Goal: Transaction & Acquisition: Purchase product/service

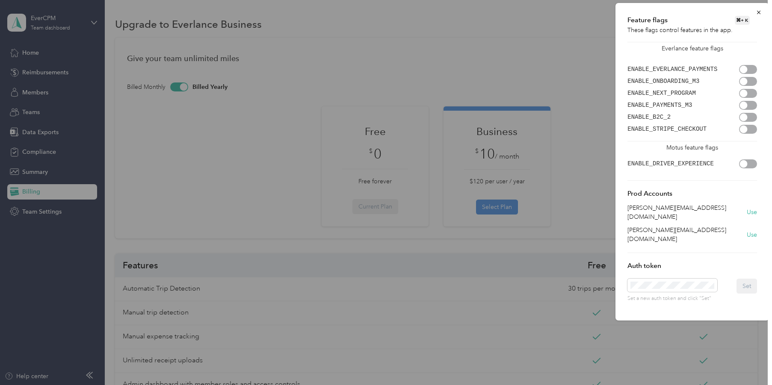
drag, startPoint x: 261, startPoint y: 140, endPoint x: 275, endPoint y: 143, distance: 14.8
click at [261, 140] on div at bounding box center [386, 192] width 772 height 385
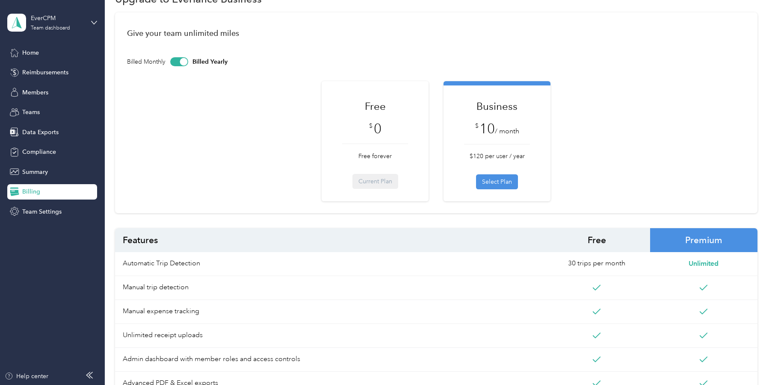
scroll to position [26, 0]
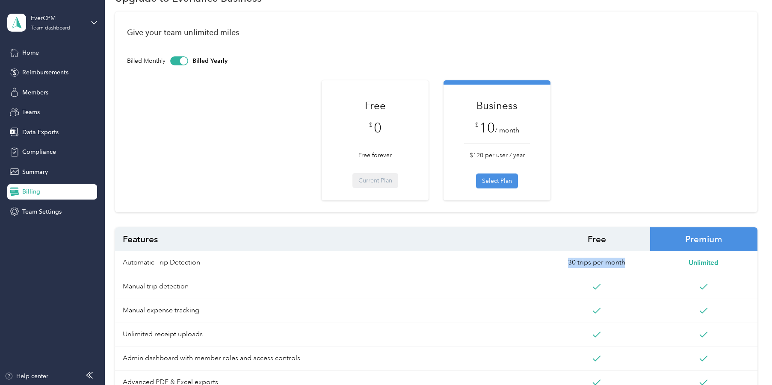
drag, startPoint x: 575, startPoint y: 263, endPoint x: 635, endPoint y: 263, distance: 59.4
click at [635, 263] on span "30 trips per month" at bounding box center [596, 263] width 107 height 24
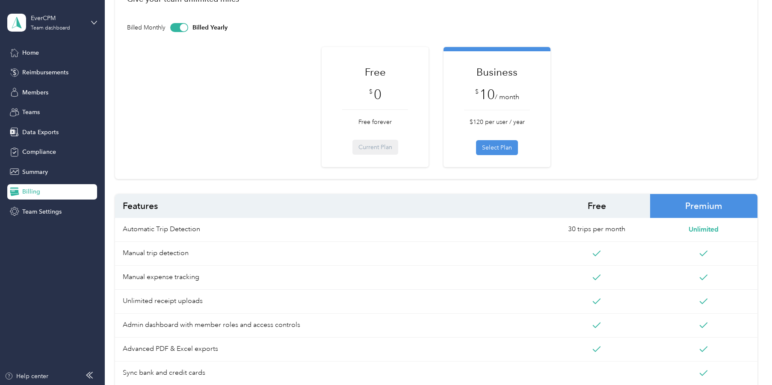
scroll to position [0, 0]
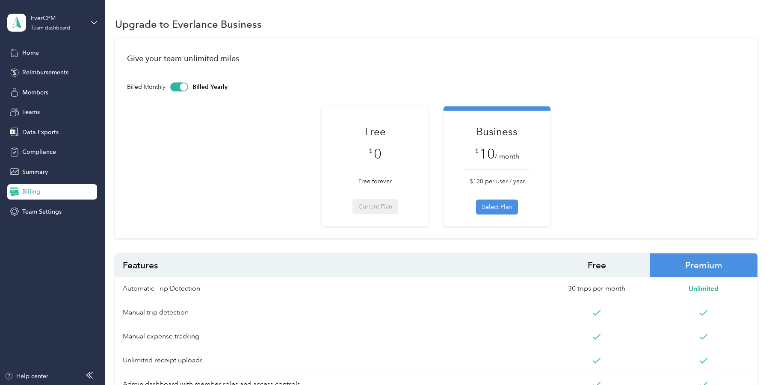
click at [538, 20] on div "Upgrade to Everlance Business" at bounding box center [436, 24] width 642 height 18
click at [498, 209] on button "Select Plan" at bounding box center [497, 207] width 42 height 15
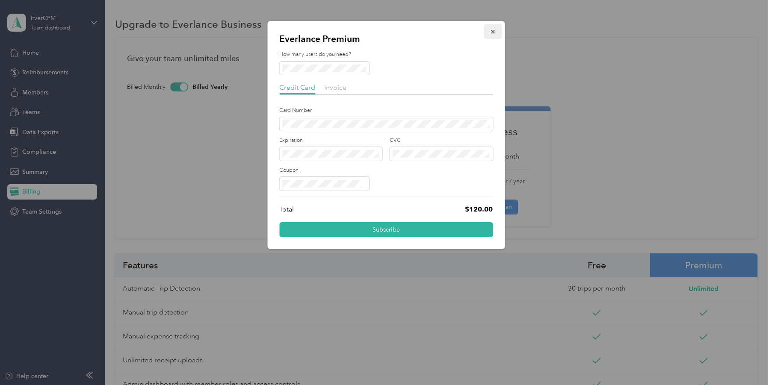
click at [493, 32] on icon "button" at bounding box center [493, 32] width 6 height 6
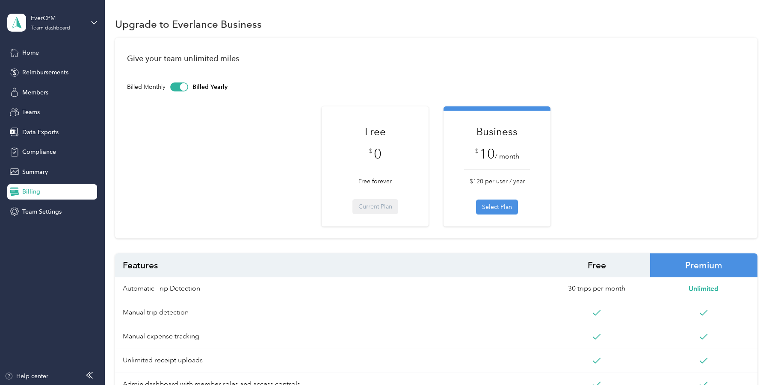
click at [178, 88] on div at bounding box center [179, 87] width 18 height 9
click at [178, 88] on div at bounding box center [177, 87] width 8 height 8
click at [178, 88] on div at bounding box center [179, 87] width 18 height 9
click at [183, 87] on div at bounding box center [182, 87] width 18 height 9
click at [35, 27] on div "Team dashboard" at bounding box center [50, 28] width 39 height 5
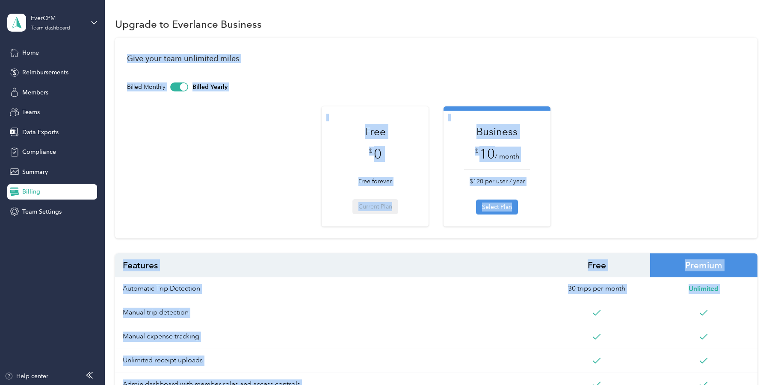
drag, startPoint x: 65, startPoint y: 46, endPoint x: 99, endPoint y: 45, distance: 33.8
click at [61, 26] on div "Team dashboard" at bounding box center [50, 28] width 39 height 5
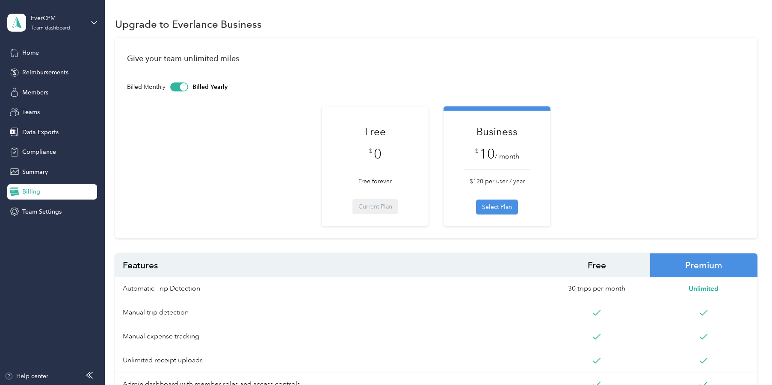
click at [67, 47] on div "You’re signed in as [PERSON_NAME][EMAIL_ADDRESS][DOMAIN_NAME] Team dashboard Pe…" at bounding box center [121, 78] width 228 height 87
click at [35, 53] on span "Home" at bounding box center [30, 52] width 17 height 9
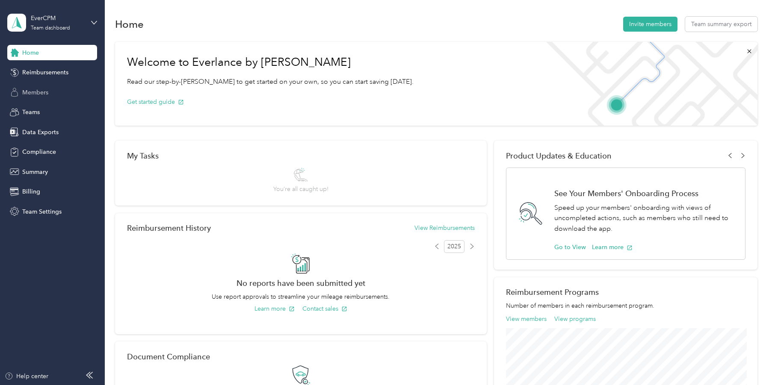
click at [37, 91] on span "Members" at bounding box center [35, 92] width 26 height 9
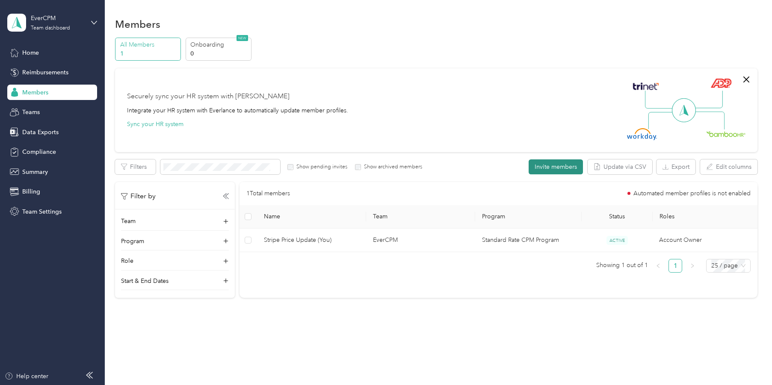
click at [559, 165] on button "Invite members" at bounding box center [555, 166] width 54 height 15
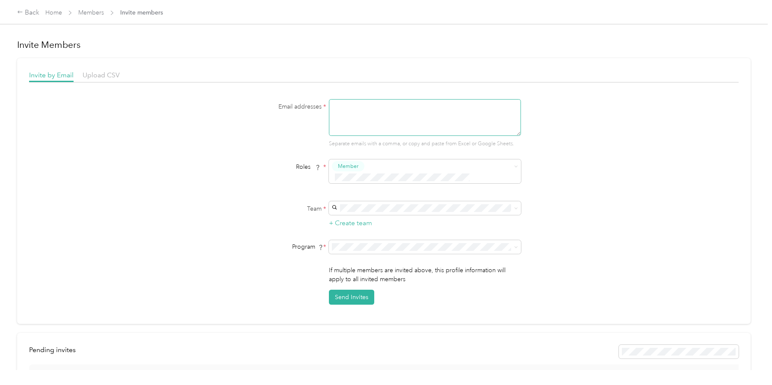
drag, startPoint x: 354, startPoint y: 109, endPoint x: 358, endPoint y: 105, distance: 5.1
click at [358, 105] on textarea at bounding box center [425, 117] width 192 height 37
type textarea "[PERSON_NAME][EMAIL_ADDRESS][DOMAIN_NAME]"
click at [384, 215] on div "EverCPM (Main organization) Stripe Price Update" at bounding box center [427, 218] width 180 height 20
drag, startPoint x: 256, startPoint y: 213, endPoint x: 323, endPoint y: 237, distance: 72.0
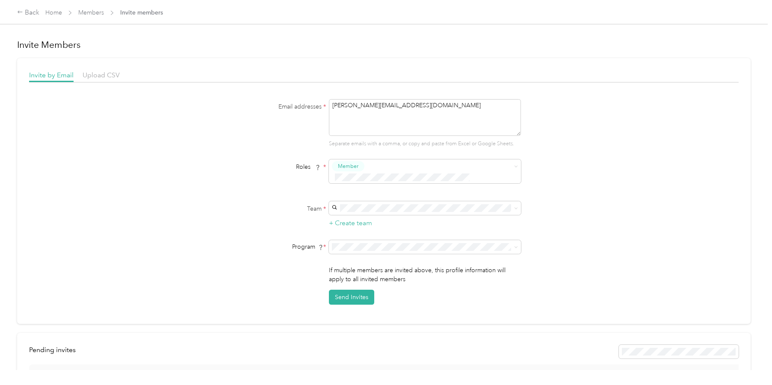
click at [261, 212] on div "Team * + Create team" at bounding box center [383, 214] width 329 height 27
click at [346, 290] on button "Send Invites" at bounding box center [351, 297] width 45 height 15
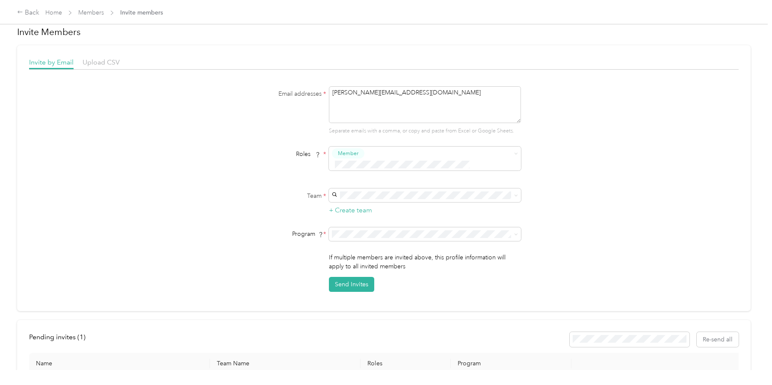
scroll to position [14, 0]
click at [58, 12] on link "Home" at bounding box center [53, 12] width 17 height 7
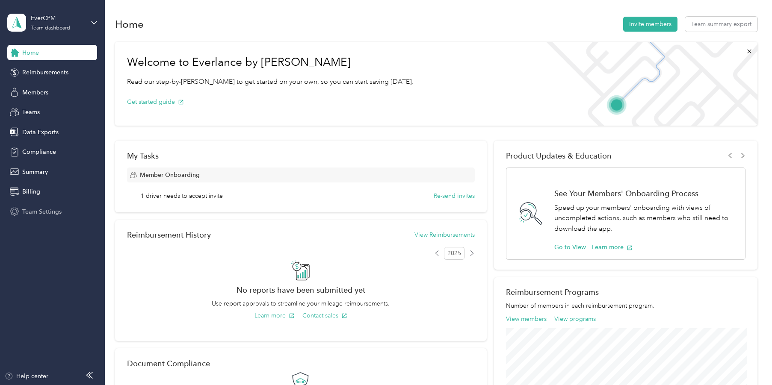
click at [44, 215] on span "Team Settings" at bounding box center [41, 211] width 39 height 9
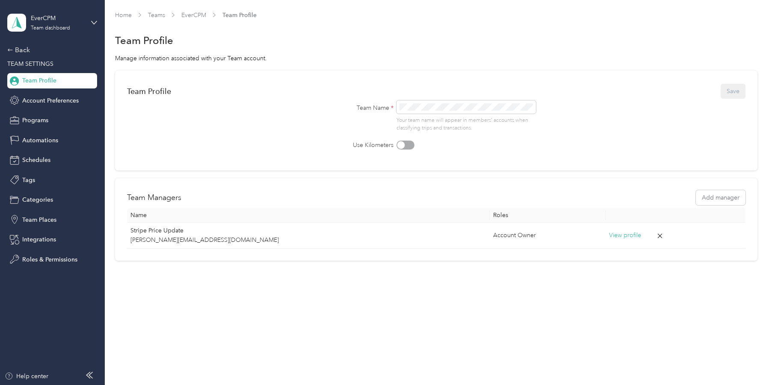
click at [218, 280] on div "Home Teams EverCPM Team Profile Team Profile Manage information associated with…" at bounding box center [436, 153] width 663 height 307
click at [255, 38] on div "Team Profile" at bounding box center [436, 41] width 642 height 18
click at [43, 80] on span "Team Profile" at bounding box center [39, 80] width 34 height 9
click at [22, 51] on div "Back" at bounding box center [50, 50] width 86 height 10
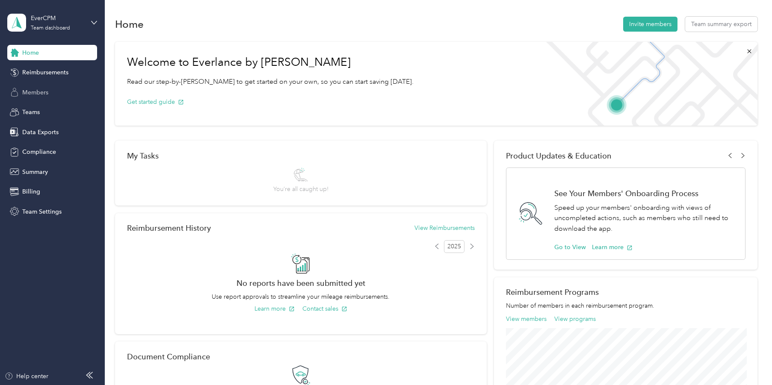
click at [43, 92] on span "Members" at bounding box center [35, 92] width 26 height 9
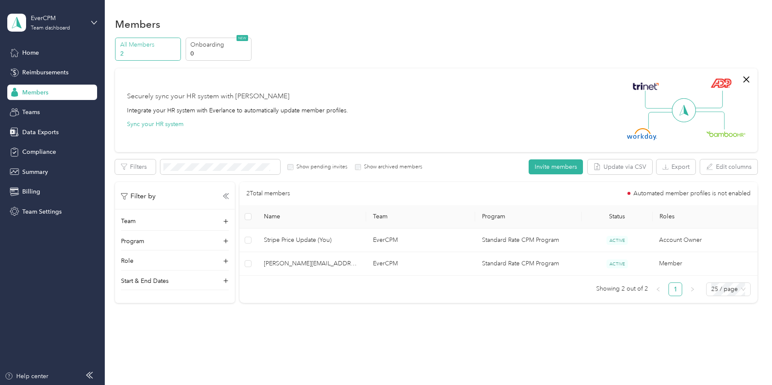
click at [393, 334] on div "Members All Members 2 Onboarding 0 NEW Securely sync your HR system with Everla…" at bounding box center [436, 178] width 663 height 357
click at [37, 195] on span "Billing" at bounding box center [31, 191] width 18 height 9
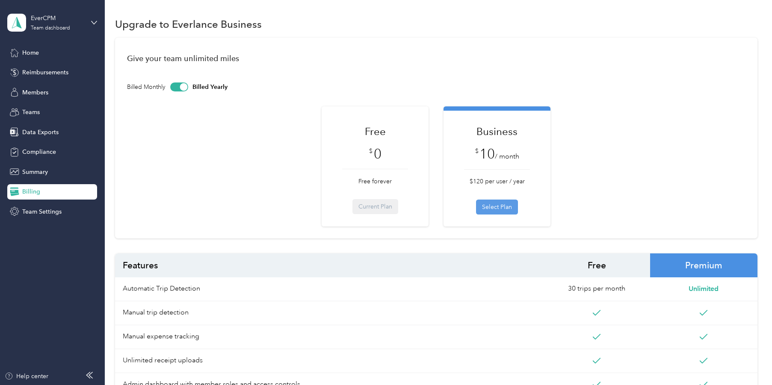
click at [510, 211] on button "Select Plan" at bounding box center [497, 207] width 42 height 15
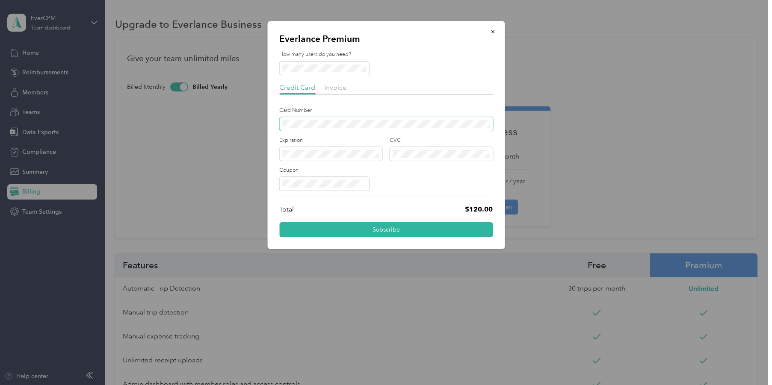
click at [352, 128] on span at bounding box center [385, 124] width 213 height 14
click at [395, 232] on button "Subscribe" at bounding box center [385, 229] width 213 height 15
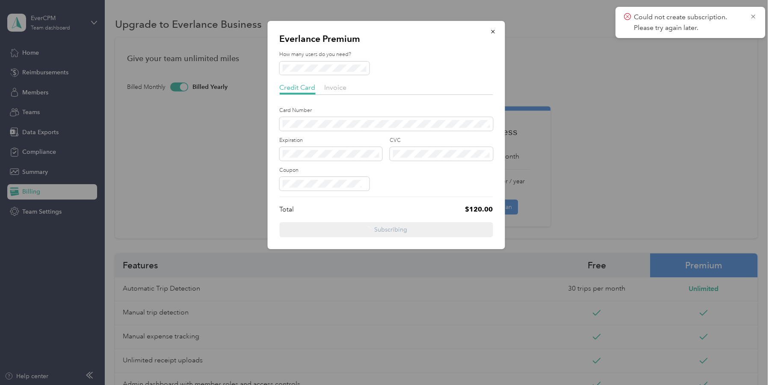
drag, startPoint x: 402, startPoint y: 179, endPoint x: 365, endPoint y: 89, distance: 97.6
click at [402, 179] on div at bounding box center [385, 184] width 213 height 14
click at [753, 15] on icon at bounding box center [753, 17] width 7 height 8
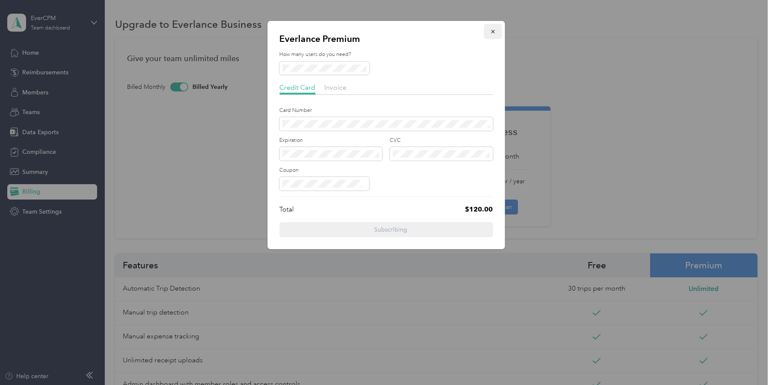
click at [493, 30] on icon "button" at bounding box center [493, 32] width 6 height 6
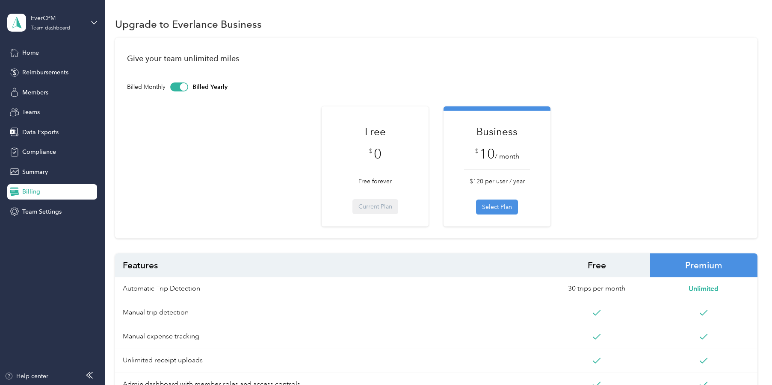
click at [303, 131] on div "Free $ 0 Free forever Current Plan Business $ 10 / month $120 per user / year S…" at bounding box center [436, 166] width 618 height 120
click at [68, 24] on div "EverCPM Team dashboard" at bounding box center [57, 22] width 53 height 17
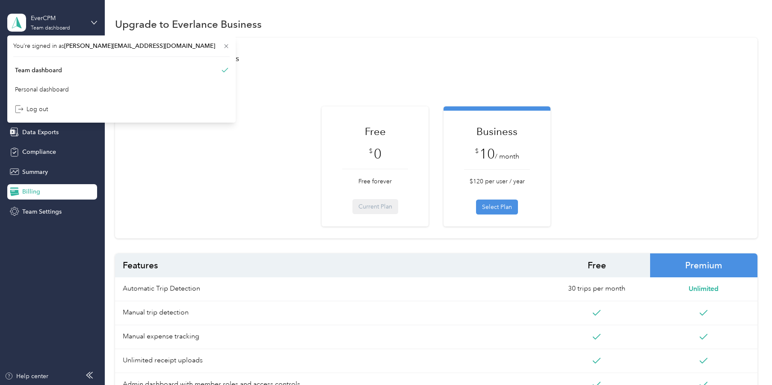
click at [95, 11] on div "EverCPM Team dashboard" at bounding box center [52, 23] width 90 height 30
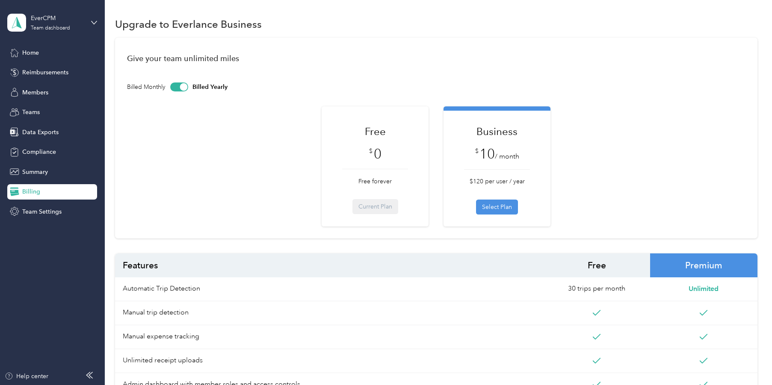
drag, startPoint x: 31, startPoint y: 92, endPoint x: 101, endPoint y: 116, distance: 74.4
click at [31, 92] on span "Members" at bounding box center [35, 92] width 26 height 9
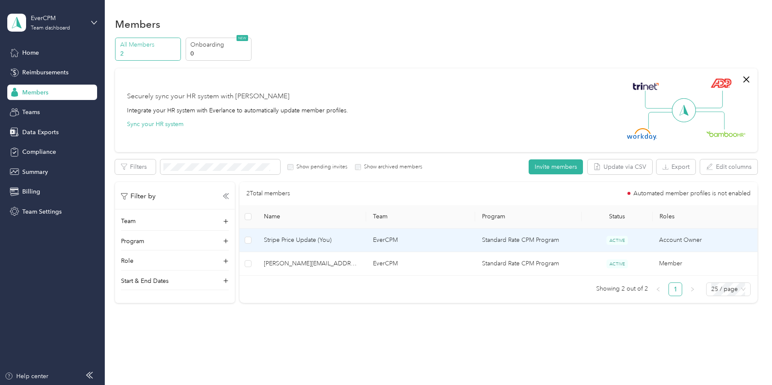
click at [295, 242] on span "Stripe Price Update (You)" at bounding box center [311, 240] width 95 height 9
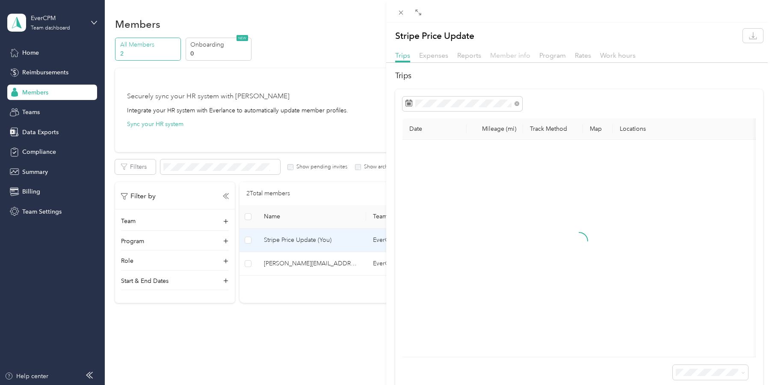
drag, startPoint x: 511, startPoint y: 55, endPoint x: 505, endPoint y: 67, distance: 12.8
click at [511, 55] on span "Member info" at bounding box center [510, 55] width 40 height 8
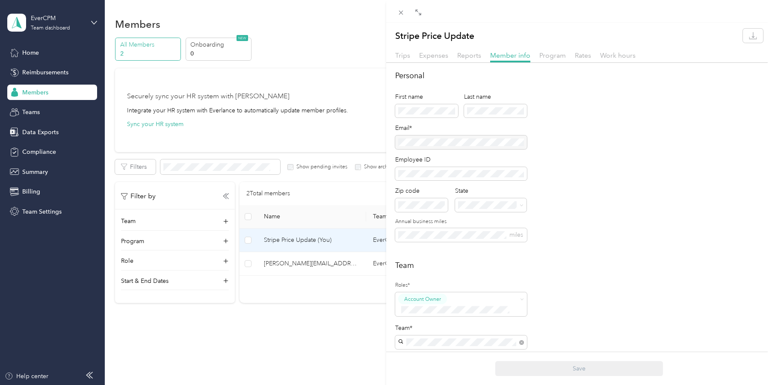
click at [469, 141] on div at bounding box center [461, 143] width 132 height 14
click at [42, 28] on div "Stripe Price Update Trips Expenses Reports Member info Program Rates Work hours…" at bounding box center [386, 192] width 772 height 385
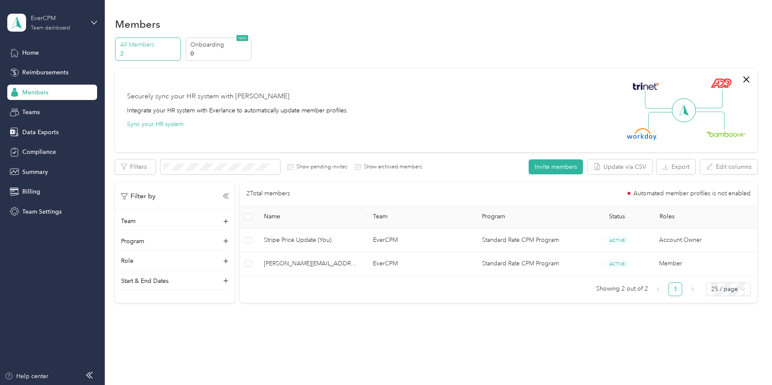
click at [63, 28] on div "Team dashboard" at bounding box center [50, 28] width 39 height 5
click at [79, 111] on div "Log out" at bounding box center [121, 108] width 216 height 15
